Goal: Transaction & Acquisition: Purchase product/service

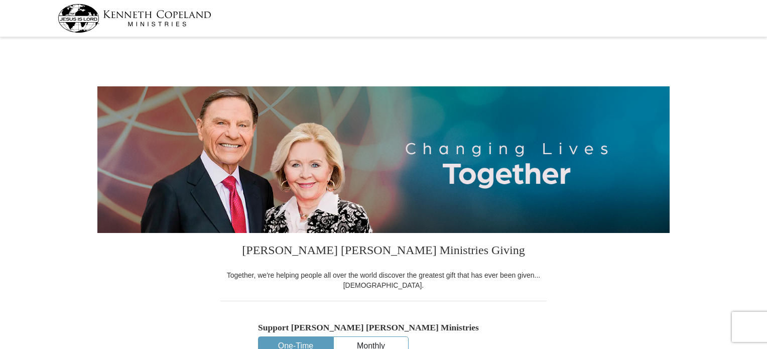
select select "FL"
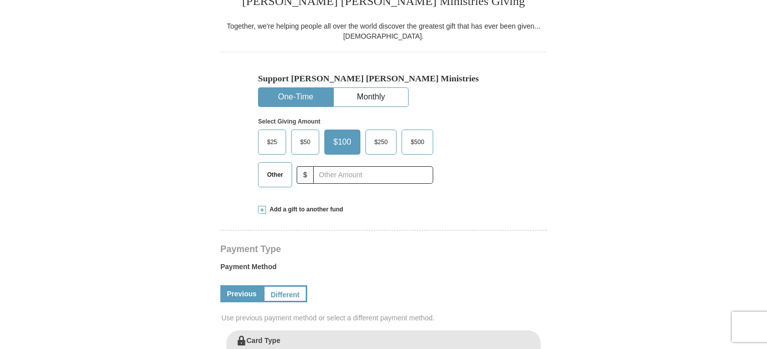
scroll to position [251, 0]
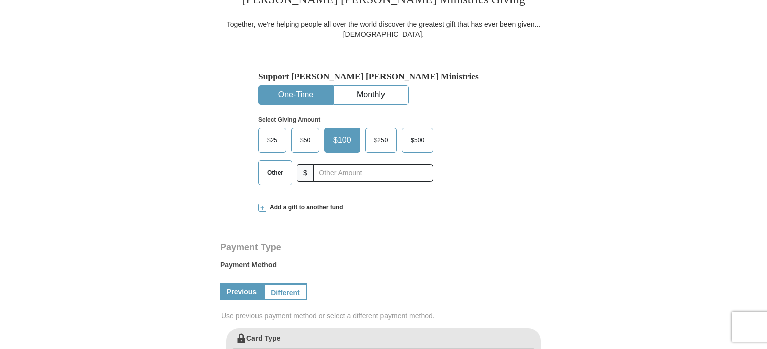
click at [270, 138] on span "$25" at bounding box center [272, 139] width 20 height 15
click at [0, 0] on input "$25" at bounding box center [0, 0] width 0 height 0
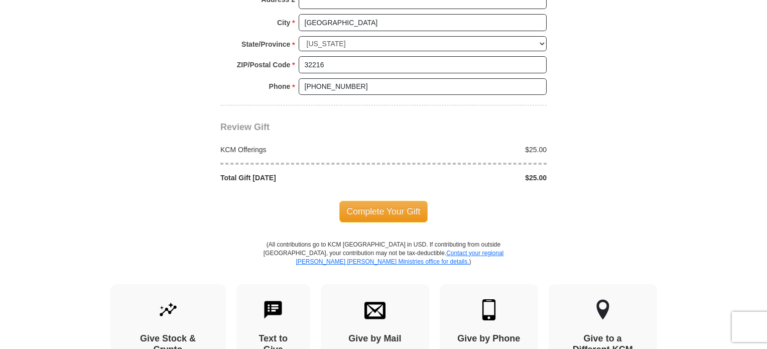
scroll to position [853, 0]
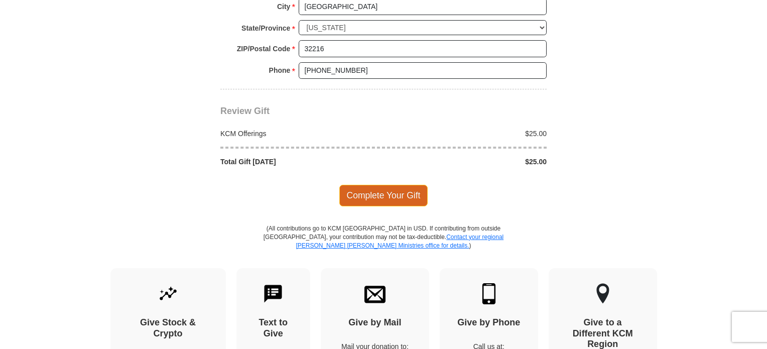
click at [384, 194] on span "Complete Your Gift" at bounding box center [383, 195] width 89 height 21
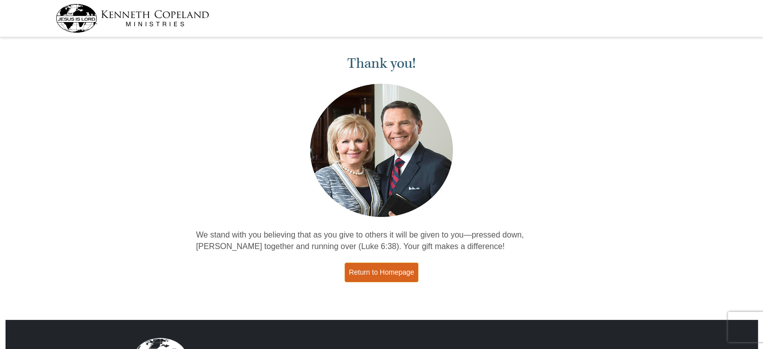
click at [396, 276] on link "Return to Homepage" at bounding box center [382, 272] width 74 height 20
